Goal: Information Seeking & Learning: Learn about a topic

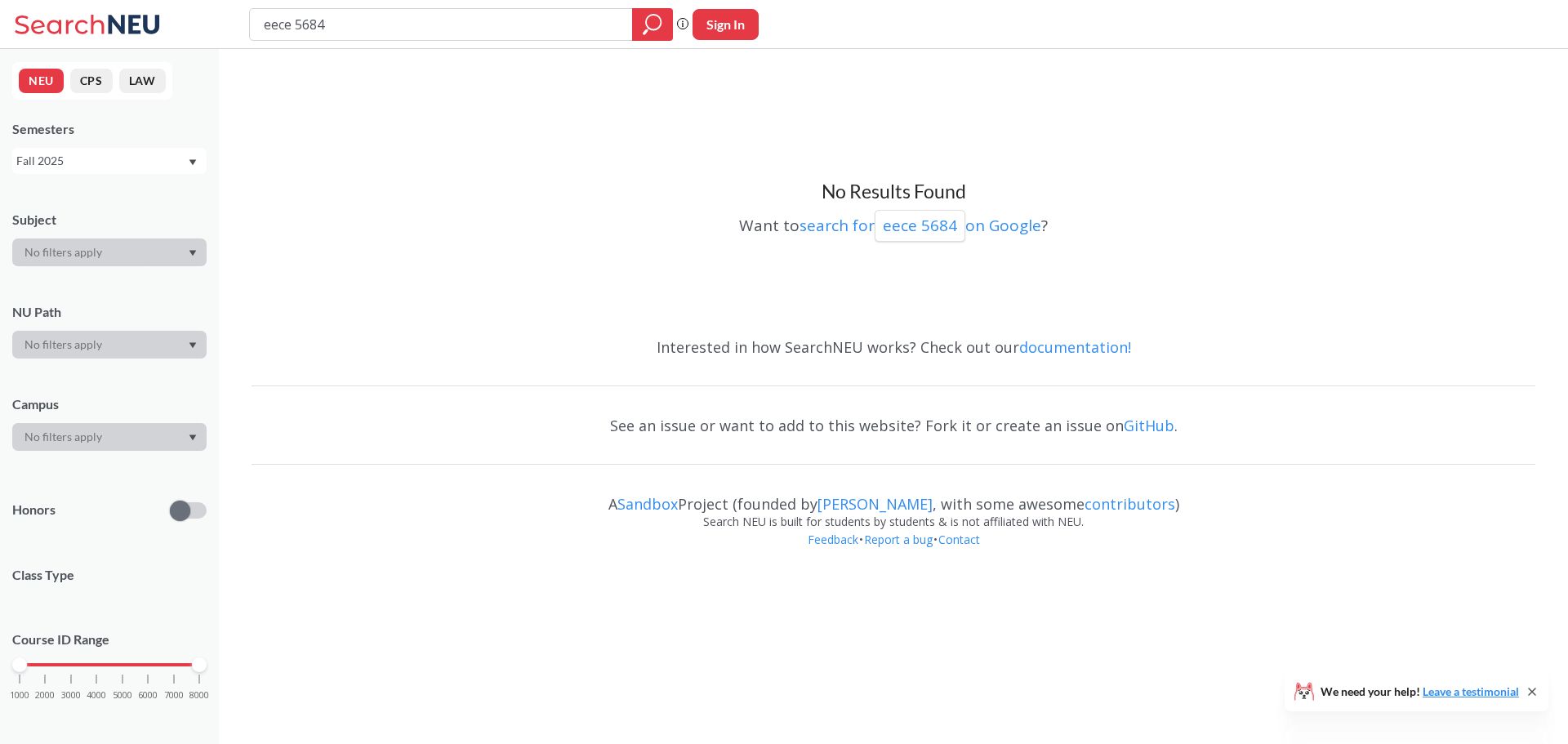
click at [108, 158] on div "Fall 2025" at bounding box center [102, 161] width 171 height 18
click at [98, 252] on span "Summer 1 2025" at bounding box center [63, 250] width 83 height 18
drag, startPoint x: 322, startPoint y: 25, endPoint x: 286, endPoint y: 26, distance: 36.0
click at [286, 26] on input "eece 5684" at bounding box center [441, 24] width 359 height 27
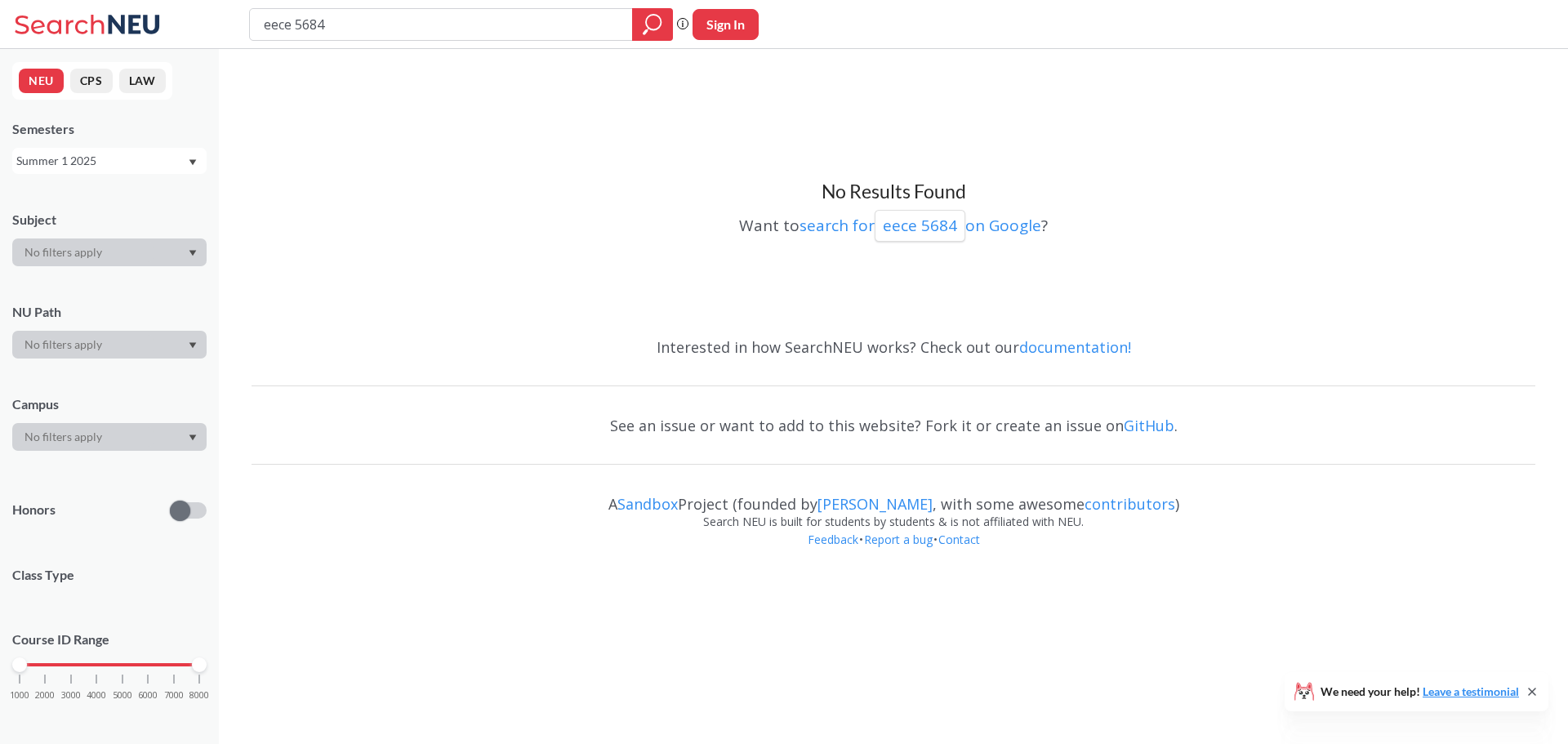
click at [286, 26] on input "eece 5684" at bounding box center [441, 24] width 359 height 27
drag, startPoint x: 286, startPoint y: 26, endPoint x: 301, endPoint y: 26, distance: 15.0
click at [301, 26] on input "eece 5684" at bounding box center [441, 24] width 359 height 27
type input "eece"
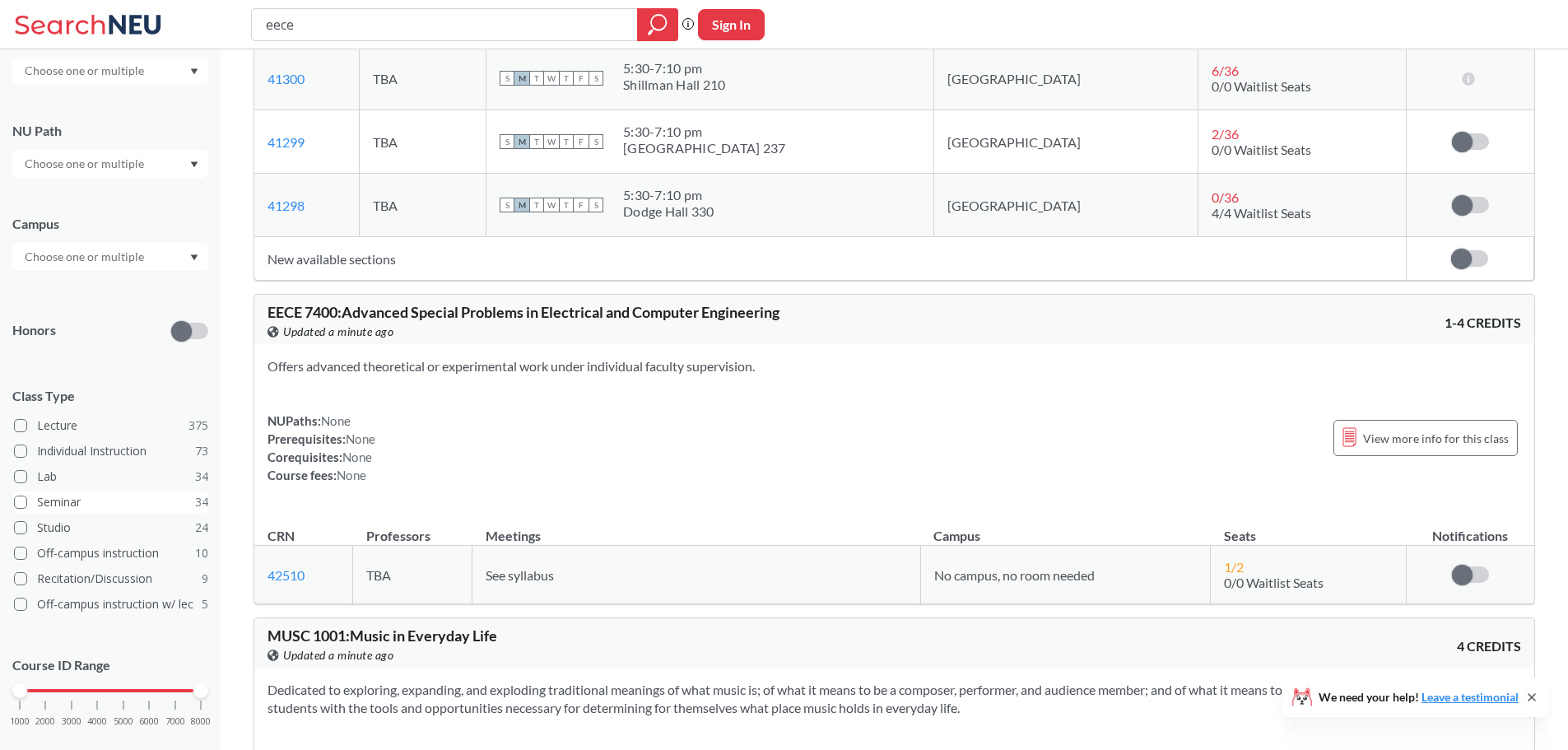
scroll to position [213, 0]
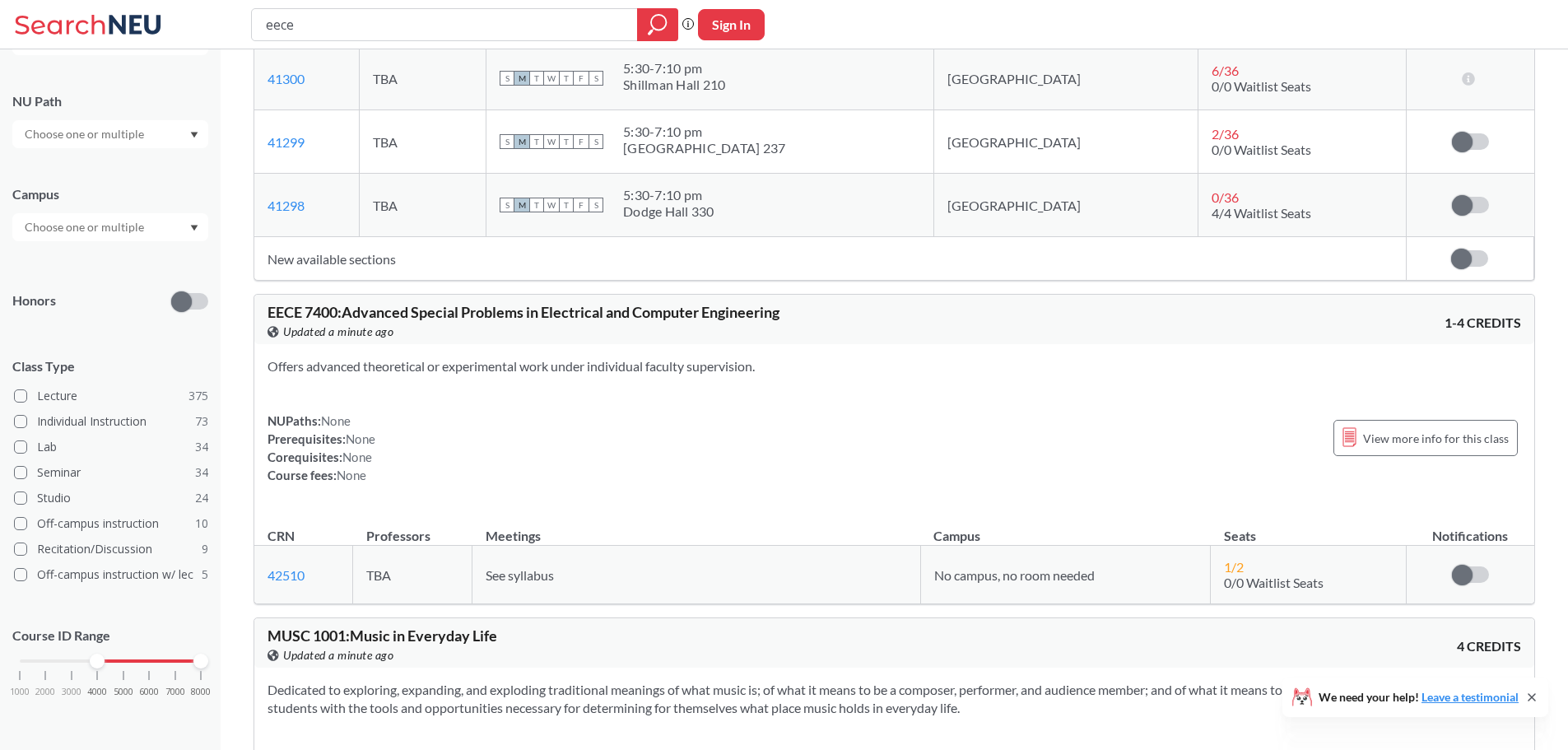
drag, startPoint x: 25, startPoint y: 656, endPoint x: 96, endPoint y: 658, distance: 71.0
click at [96, 658] on div at bounding box center [97, 661] width 15 height 15
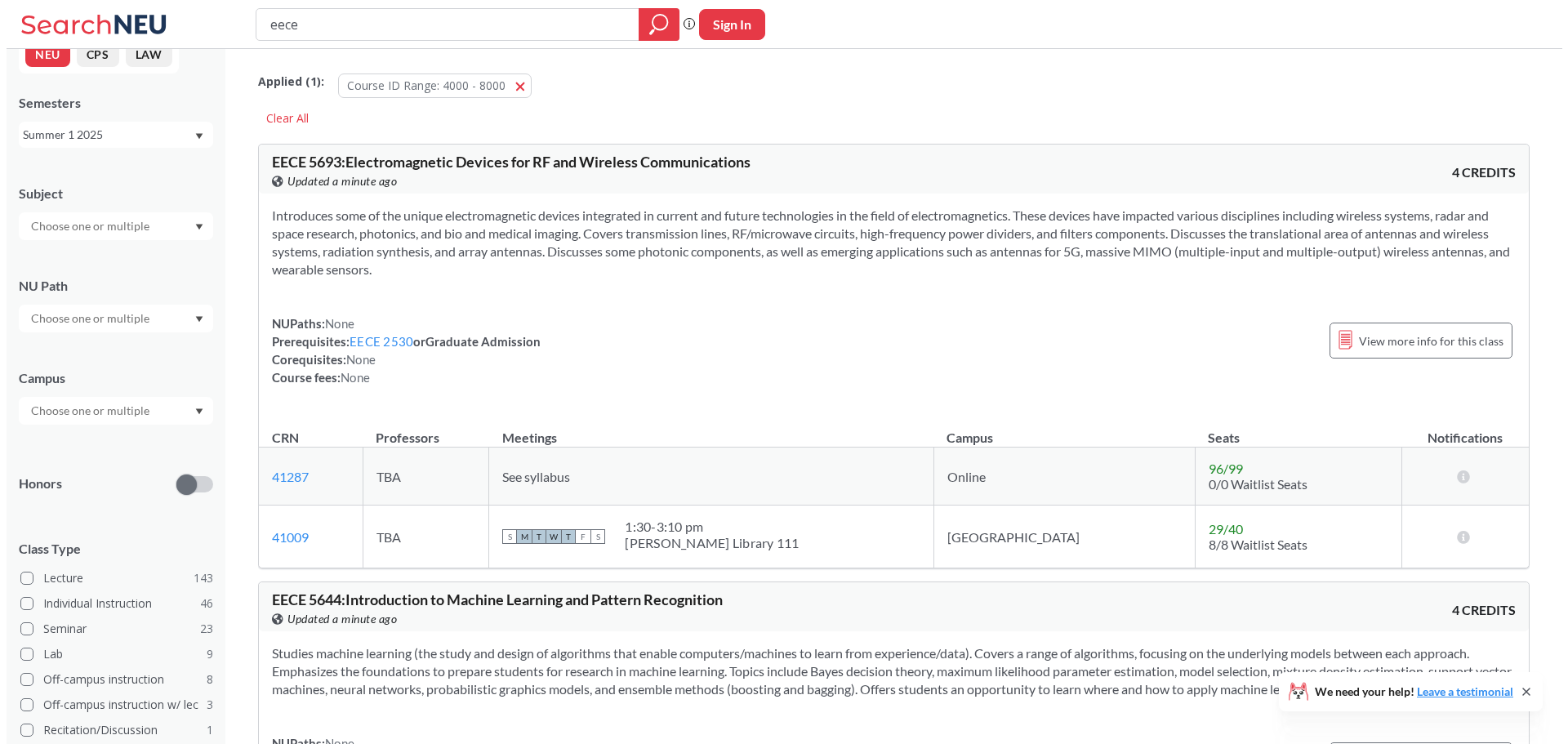
scroll to position [22, 0]
click at [151, 139] on div "Summer 1 2025" at bounding box center [102, 138] width 171 height 18
click at [108, 215] on div "Summer 2 2025" at bounding box center [114, 219] width 185 height 18
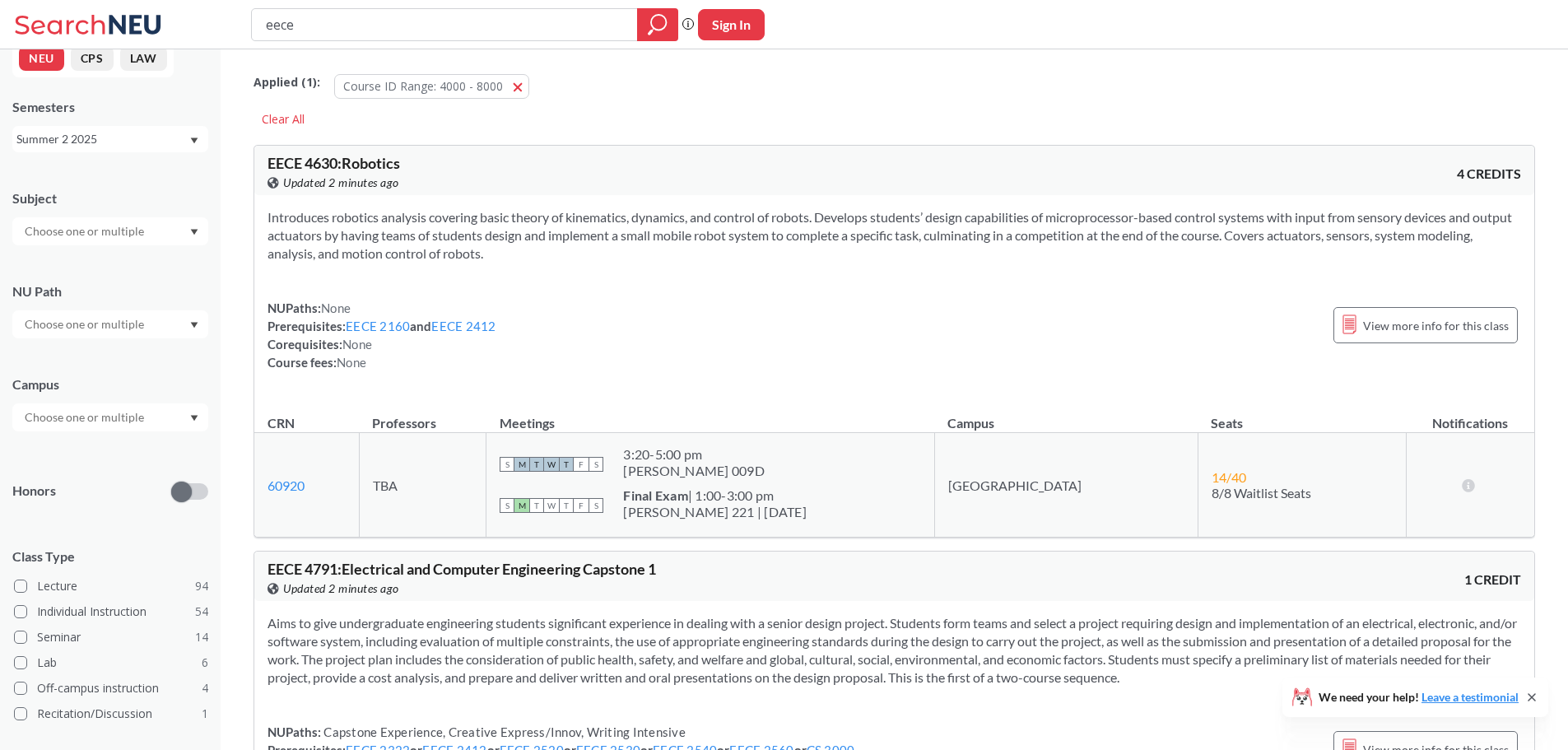
click at [117, 123] on div "Semesters Summer 2 2025" at bounding box center [111, 125] width 196 height 55
click at [125, 135] on div "Summer 2 2025" at bounding box center [102, 139] width 172 height 18
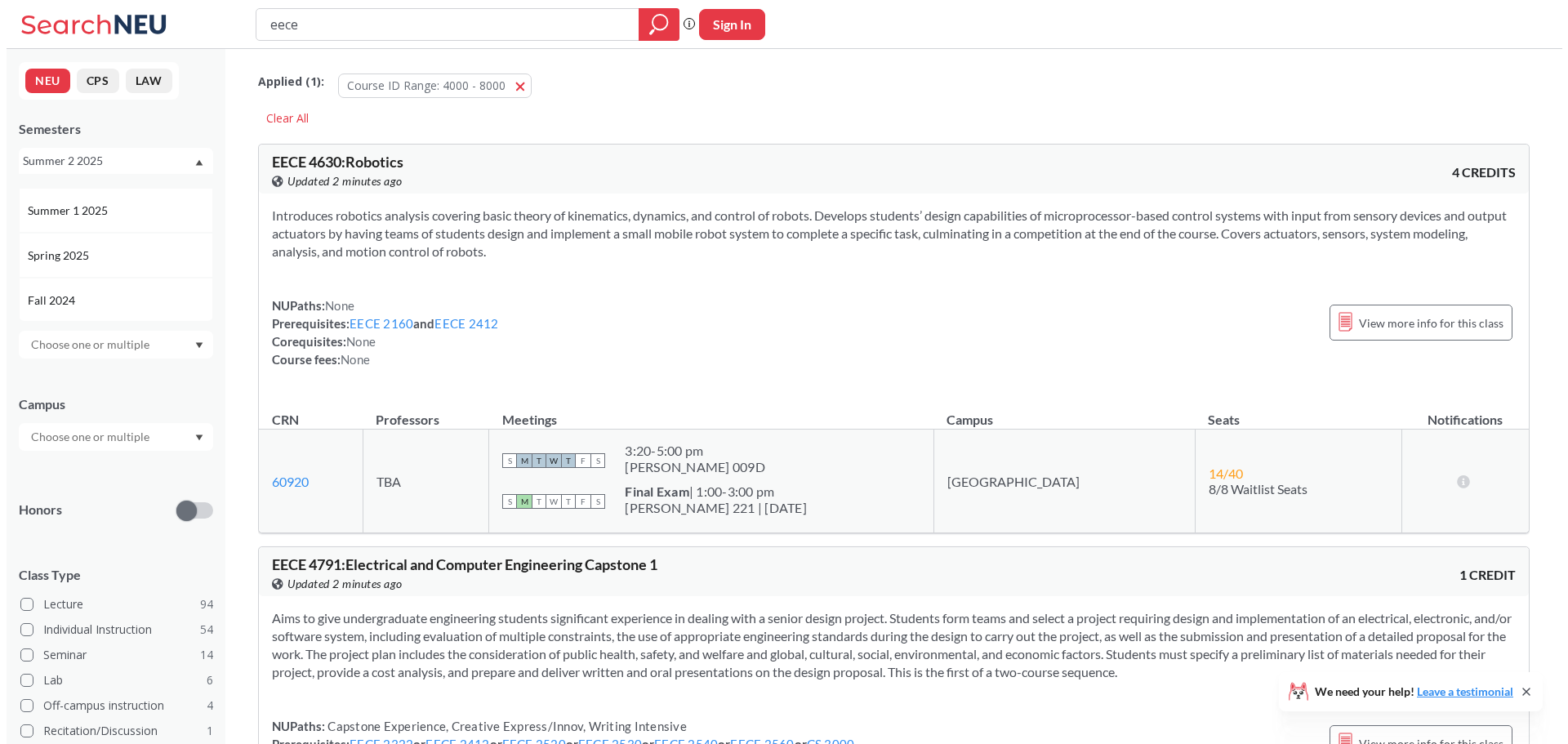
scroll to position [163, 0]
click at [101, 216] on div "Spring 2025" at bounding box center [114, 213] width 185 height 18
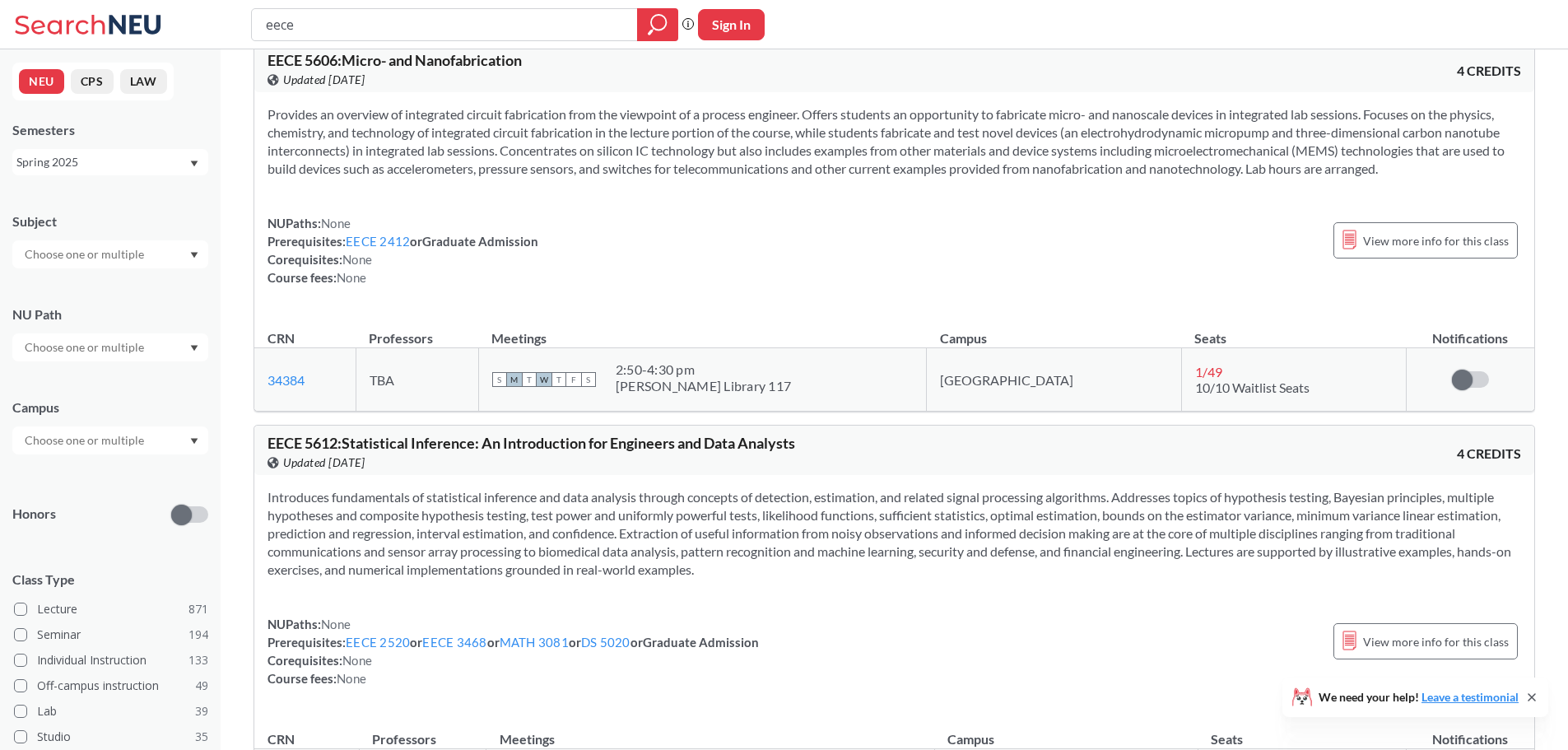
scroll to position [15805, 0]
